Goal: Task Accomplishment & Management: Use online tool/utility

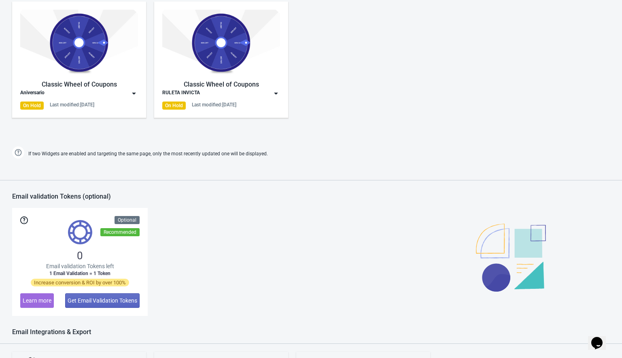
scroll to position [501, 0]
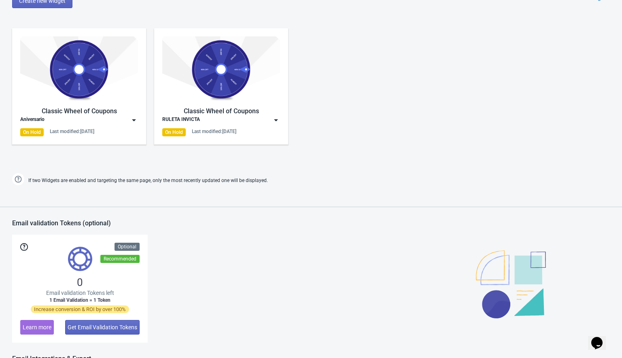
click at [134, 119] on img at bounding box center [134, 120] width 8 height 8
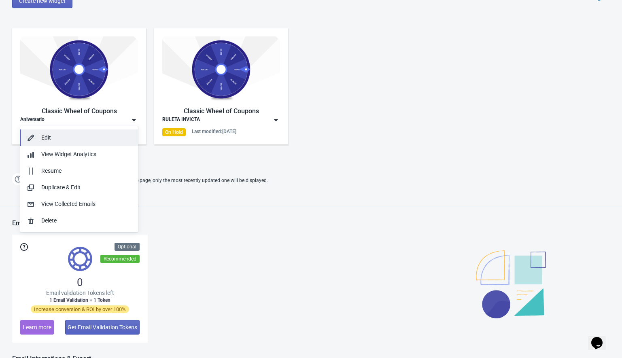
click at [73, 130] on button "Edit" at bounding box center [79, 137] width 118 height 17
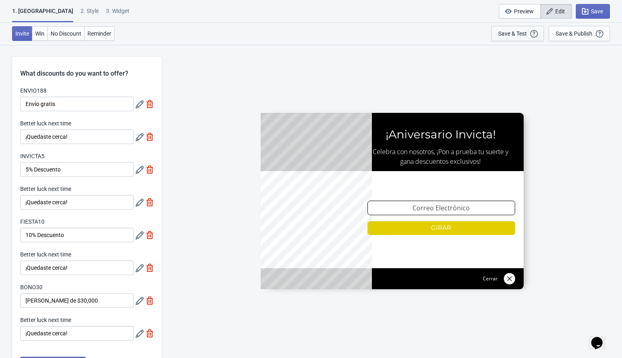
click at [514, 36] on div "Save & Test" at bounding box center [512, 33] width 29 height 6
click at [81, 11] on div "2 . Style" at bounding box center [90, 14] width 18 height 14
